Goal: Information Seeking & Learning: Learn about a topic

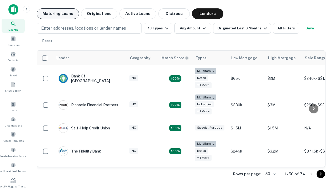
click at [58, 14] on button "Maturing Loans" at bounding box center [58, 13] width 42 height 10
